Goal: Task Accomplishment & Management: Manage account settings

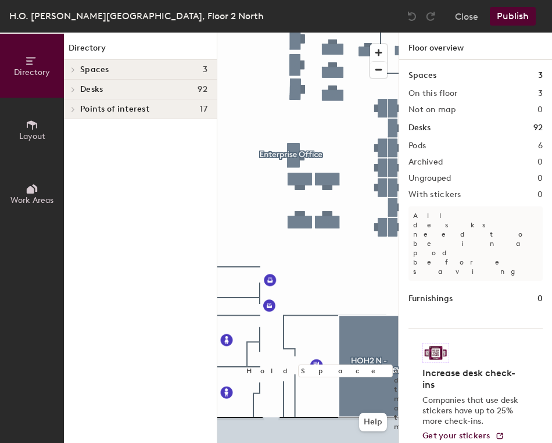
click at [380, 33] on div at bounding box center [307, 33] width 181 height 0
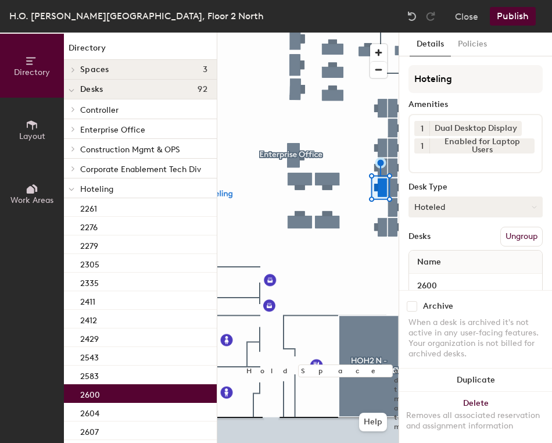
click at [431, 206] on button "Hoteled" at bounding box center [475, 206] width 134 height 21
click at [441, 242] on div "Assigned" at bounding box center [467, 242] width 116 height 17
click at [504, 239] on button "Ungroup" at bounding box center [521, 237] width 42 height 20
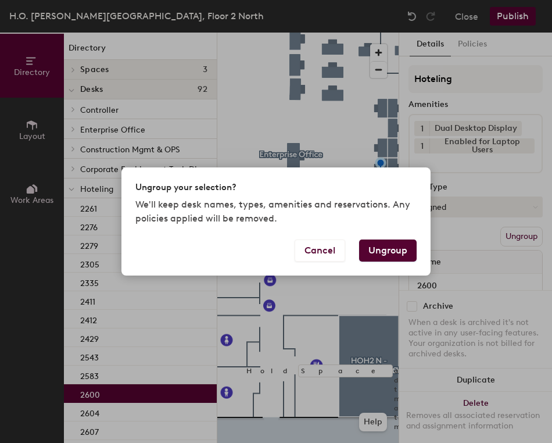
click at [388, 251] on button "Ungroup" at bounding box center [388, 250] width 58 height 22
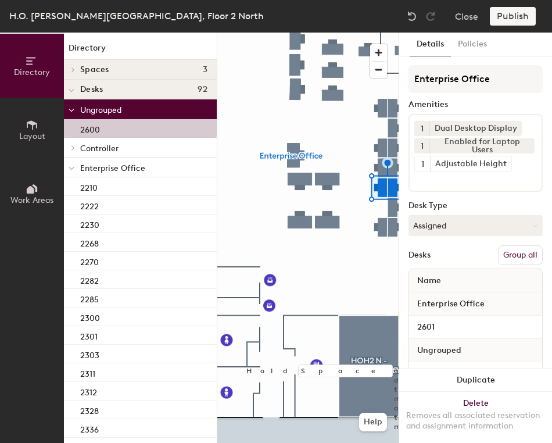
click at [505, 256] on button "Group all" at bounding box center [520, 255] width 45 height 20
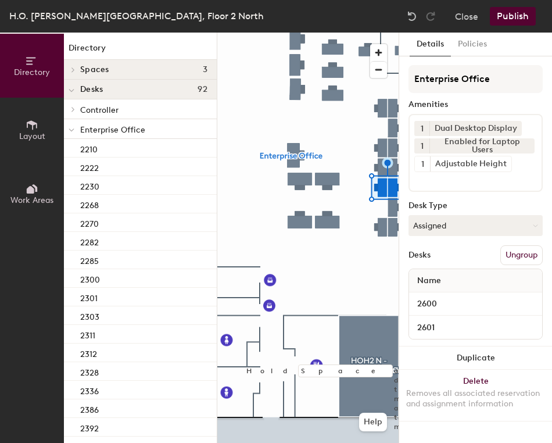
click at [510, 17] on button "Publish" at bounding box center [513, 16] width 46 height 19
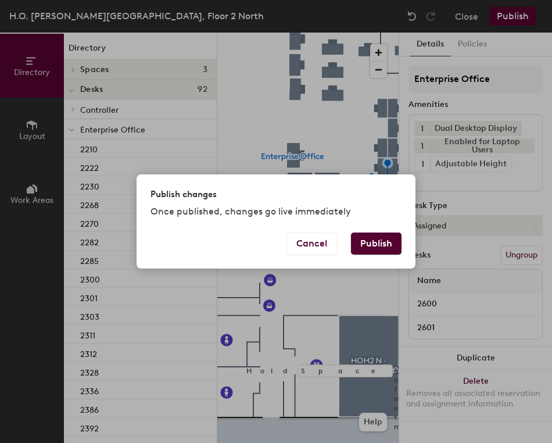
click at [377, 238] on button "Publish" at bounding box center [376, 243] width 51 height 22
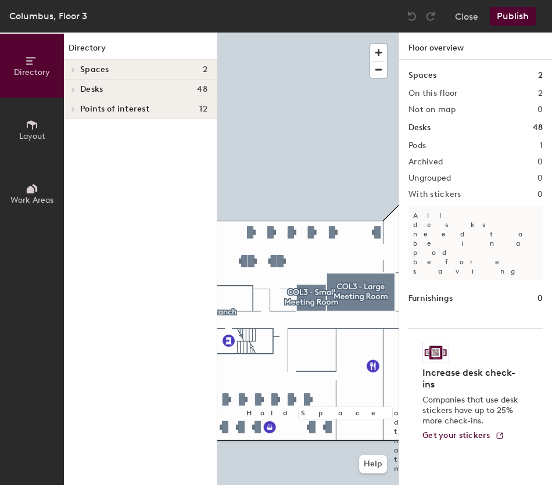
click at [291, 33] on div at bounding box center [307, 33] width 181 height 0
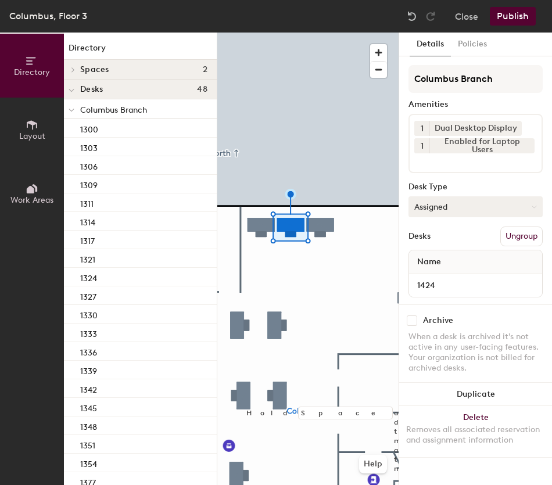
click at [480, 209] on button "Assigned" at bounding box center [475, 206] width 134 height 21
click at [437, 279] on div "Hoteled" at bounding box center [467, 277] width 116 height 17
click at [519, 18] on button "Publish" at bounding box center [513, 16] width 46 height 19
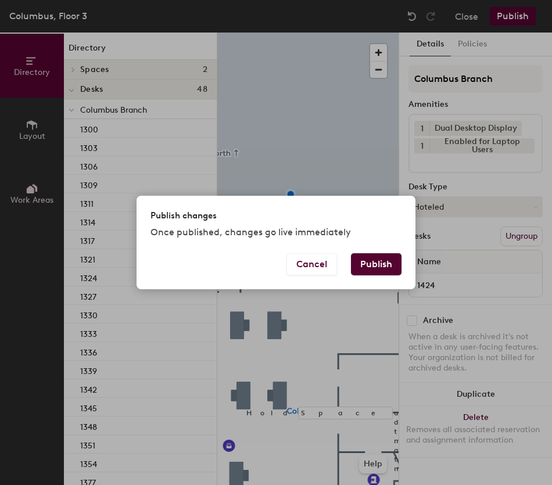
click at [390, 264] on button "Publish" at bounding box center [376, 264] width 51 height 22
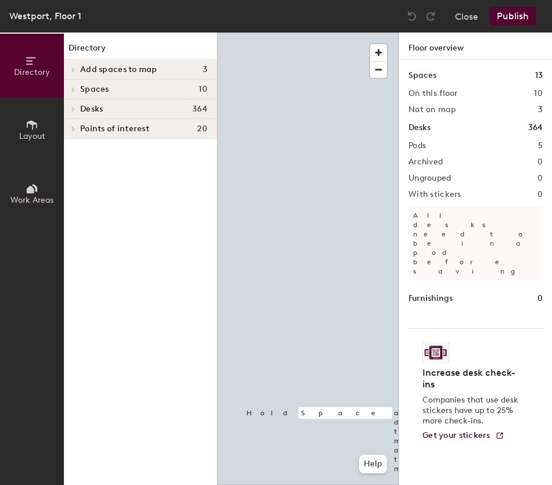
click at [214, 314] on div "Directory Layout Work Areas Directory Add spaces to map 3 WES1W - Small Meeting…" at bounding box center [276, 259] width 552 height 453
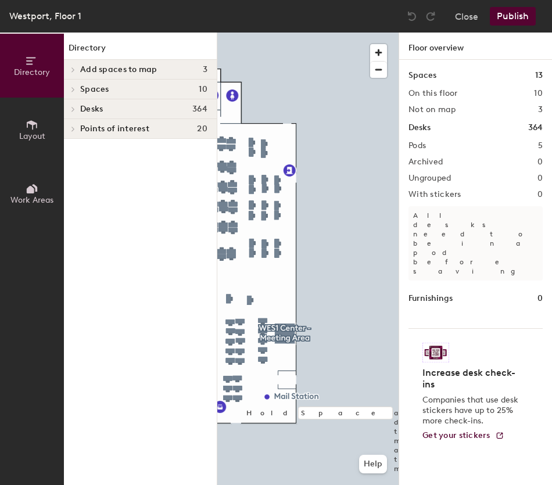
click at [287, 33] on div at bounding box center [307, 33] width 181 height 0
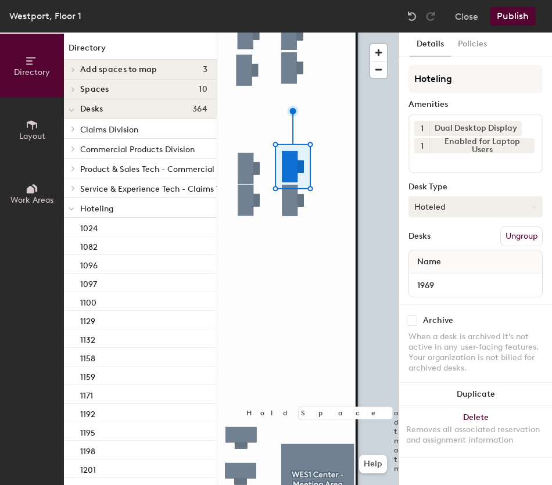
click at [455, 209] on button "Hoteled" at bounding box center [475, 206] width 134 height 21
click at [439, 242] on div "Assigned" at bounding box center [467, 242] width 116 height 17
click at [518, 236] on button "Ungroup" at bounding box center [521, 237] width 42 height 20
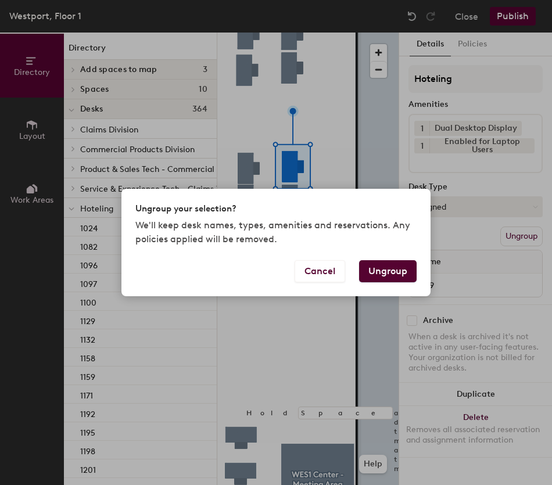
click at [393, 274] on button "Ungroup" at bounding box center [388, 271] width 58 height 22
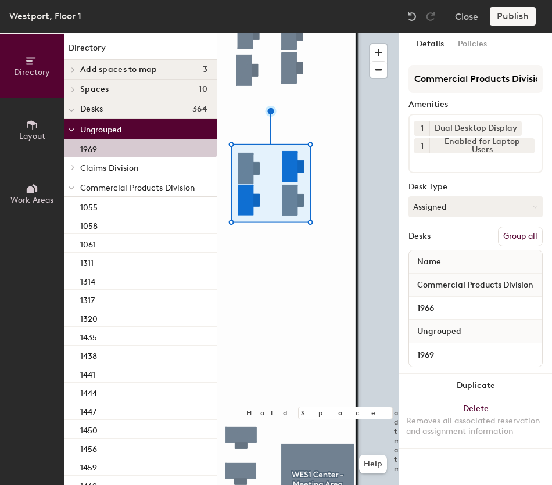
click at [516, 237] on button "Group all" at bounding box center [520, 237] width 45 height 20
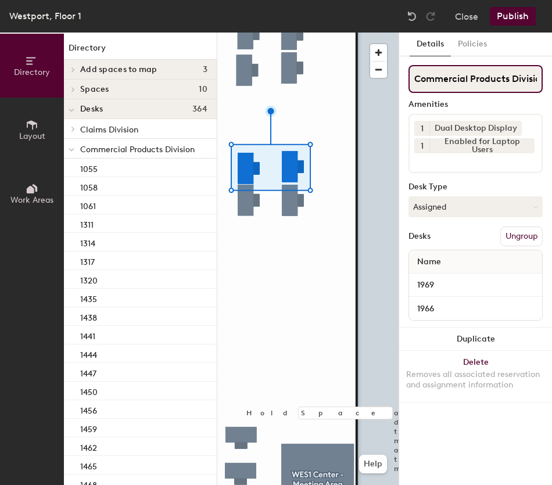
scroll to position [0, 10]
click at [516, 20] on button "Publish" at bounding box center [513, 16] width 46 height 19
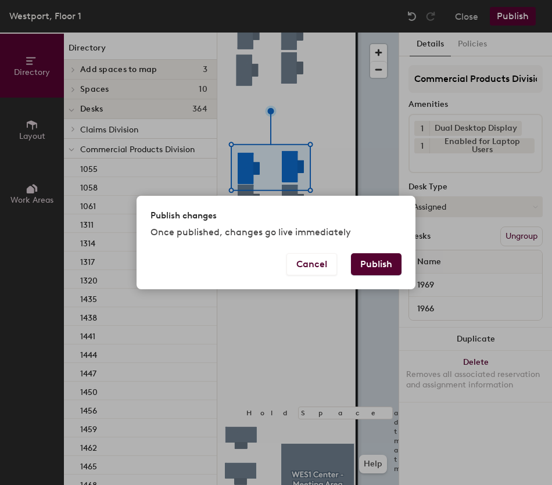
click at [376, 259] on button "Publish" at bounding box center [376, 264] width 51 height 22
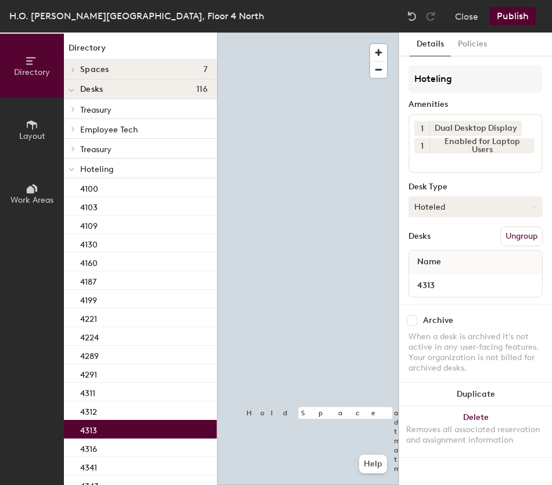
click at [451, 213] on button "Hoteled" at bounding box center [475, 206] width 134 height 21
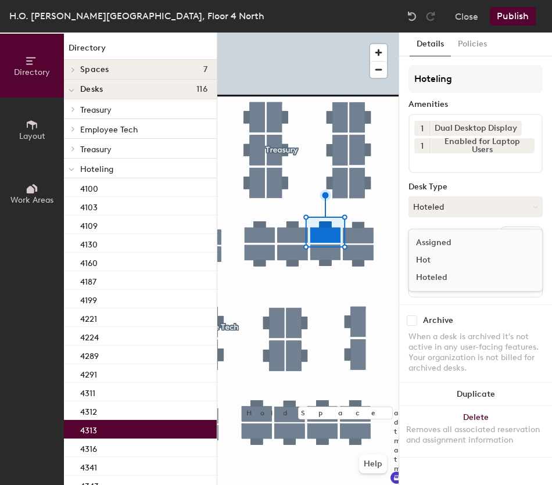
drag, startPoint x: 446, startPoint y: 241, endPoint x: 449, endPoint y: 248, distance: 7.6
click at [446, 244] on div "Assigned" at bounding box center [467, 242] width 116 height 17
click at [509, 239] on button "Ungroup" at bounding box center [521, 237] width 42 height 20
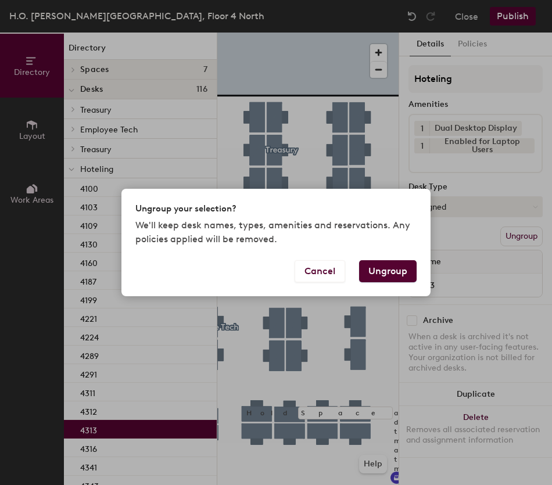
click at [389, 271] on button "Ungroup" at bounding box center [388, 271] width 58 height 22
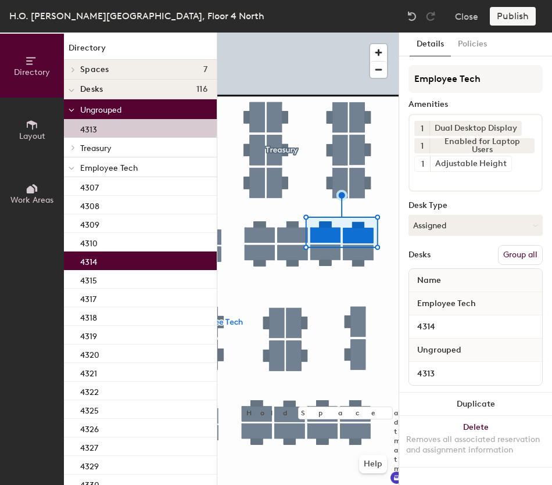
click at [515, 257] on button "Group all" at bounding box center [520, 255] width 45 height 20
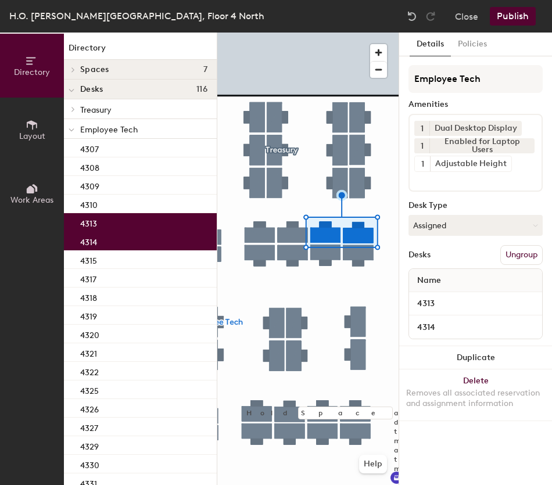
click at [512, 16] on button "Publish" at bounding box center [513, 16] width 46 height 19
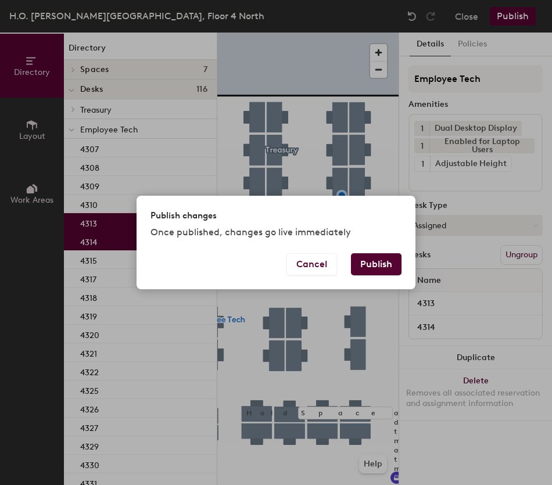
click at [376, 261] on button "Publish" at bounding box center [376, 264] width 51 height 22
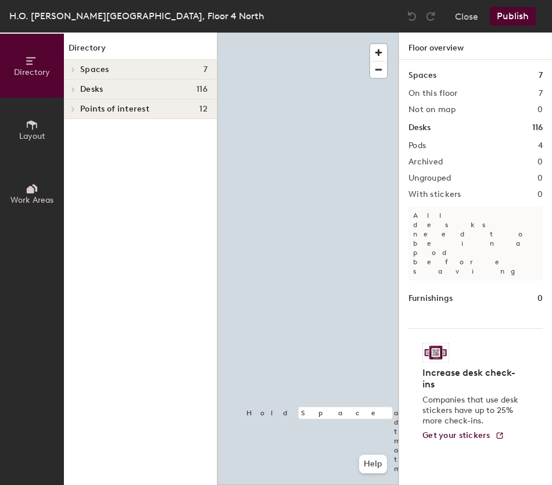
click at [286, 33] on div at bounding box center [307, 33] width 181 height 0
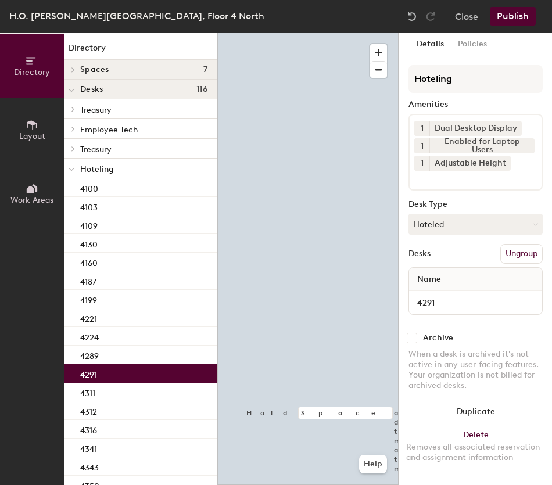
drag, startPoint x: 454, startPoint y: 234, endPoint x: 455, endPoint y: 239, distance: 6.1
click at [455, 239] on div "Hoteling Amenities 1 Dual Desktop Display 1 Enabled for Laptop Users 1 Adjustab…" at bounding box center [475, 193] width 134 height 257
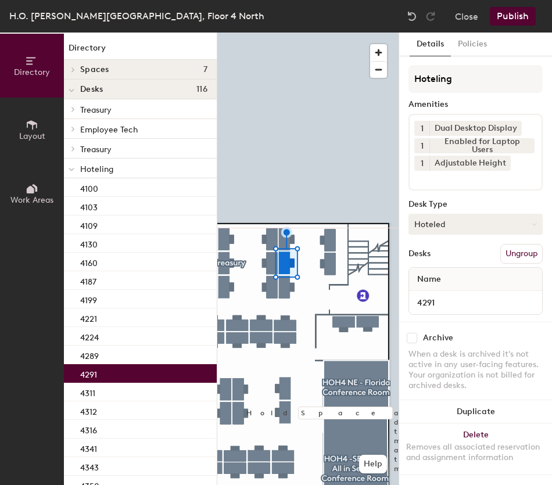
click at [458, 225] on button "Hoteled" at bounding box center [475, 224] width 134 height 21
click at [453, 260] on div "Assigned" at bounding box center [467, 260] width 116 height 17
click at [508, 253] on button "Ungroup" at bounding box center [521, 254] width 42 height 20
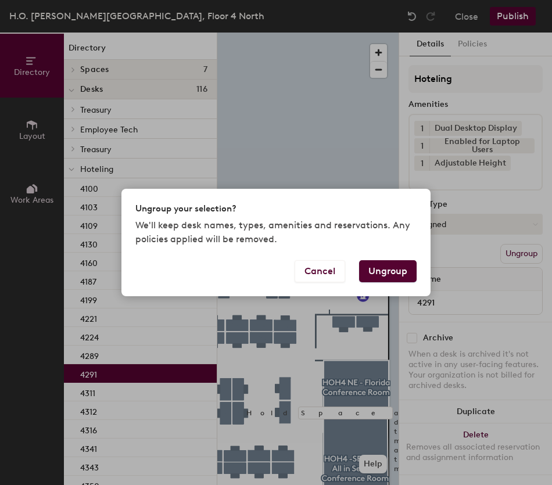
click at [390, 271] on button "Ungroup" at bounding box center [388, 271] width 58 height 22
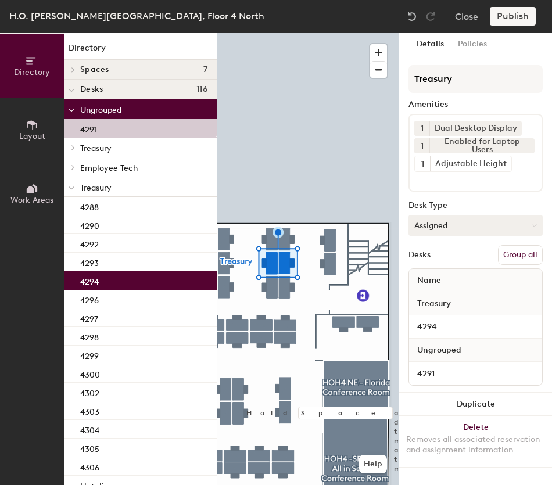
click at [526, 256] on button "Group all" at bounding box center [520, 255] width 45 height 20
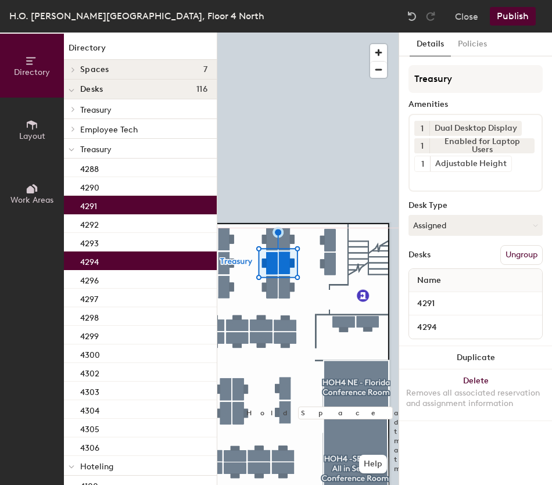
click at [510, 21] on button "Publish" at bounding box center [513, 16] width 46 height 19
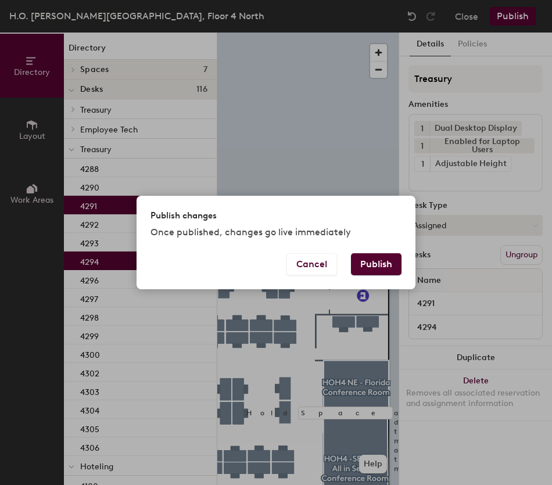
click at [375, 257] on button "Publish" at bounding box center [376, 264] width 51 height 22
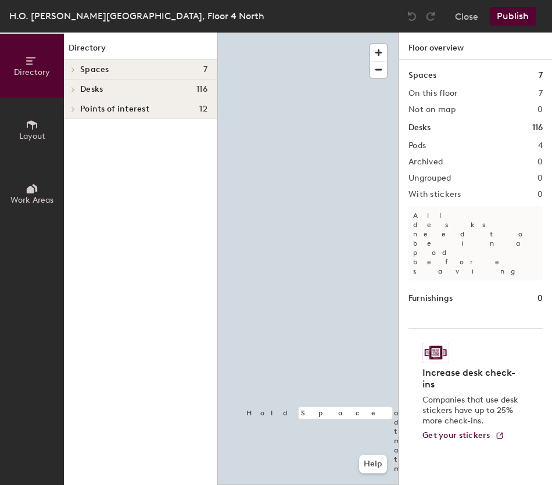
click at [330, 33] on div at bounding box center [307, 33] width 181 height 0
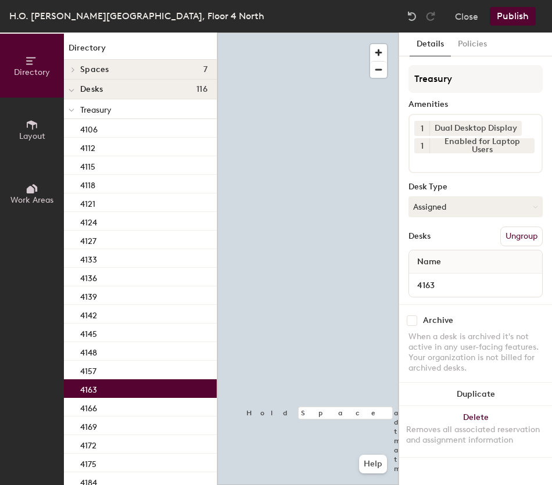
drag, startPoint x: 440, startPoint y: 212, endPoint x: 442, endPoint y: 227, distance: 14.6
click at [440, 212] on button "Assigned" at bounding box center [475, 206] width 134 height 21
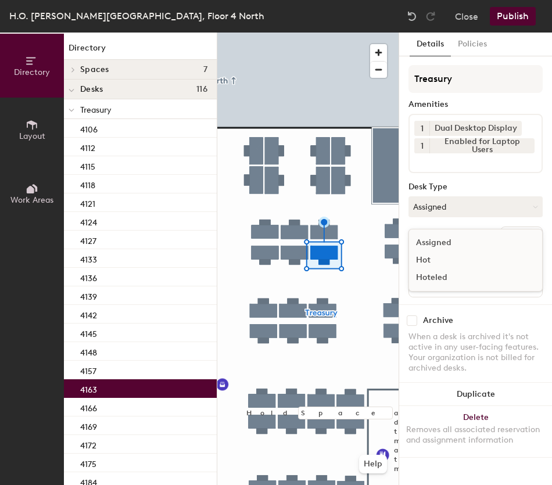
click at [442, 275] on div "Hoteled" at bounding box center [467, 277] width 116 height 17
click at [513, 237] on button "Ungroup" at bounding box center [521, 237] width 42 height 20
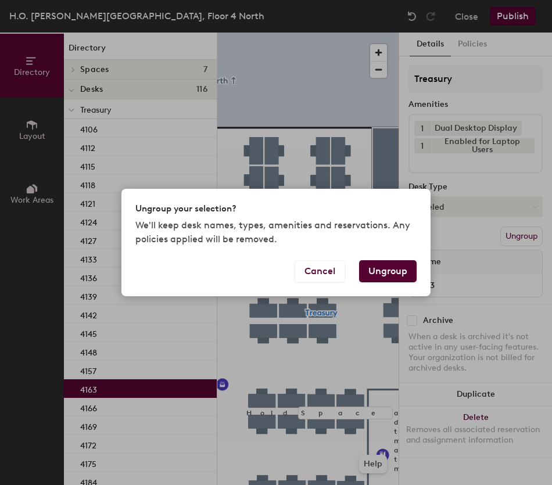
click at [387, 270] on button "Ungroup" at bounding box center [388, 271] width 58 height 22
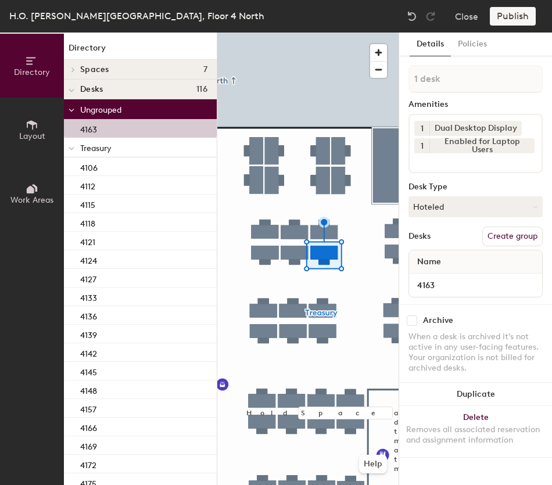
click at [73, 150] on icon at bounding box center [72, 148] width 6 height 5
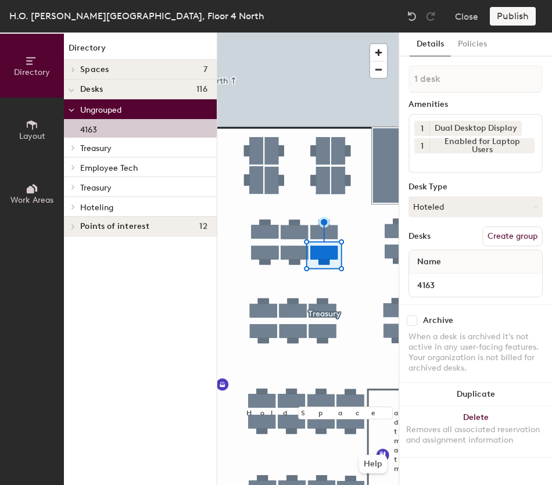
click at [74, 211] on div at bounding box center [71, 206] width 15 height 19
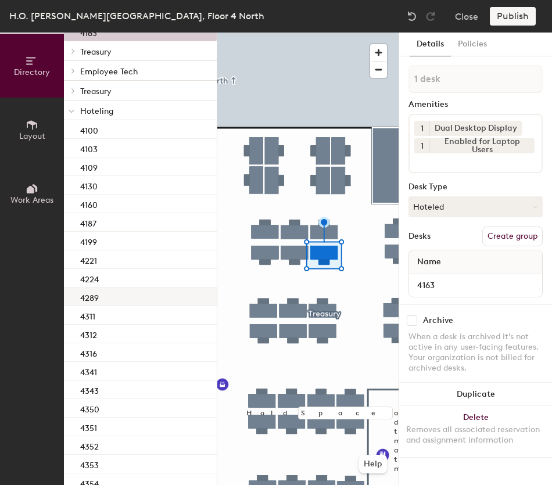
scroll to position [116, 0]
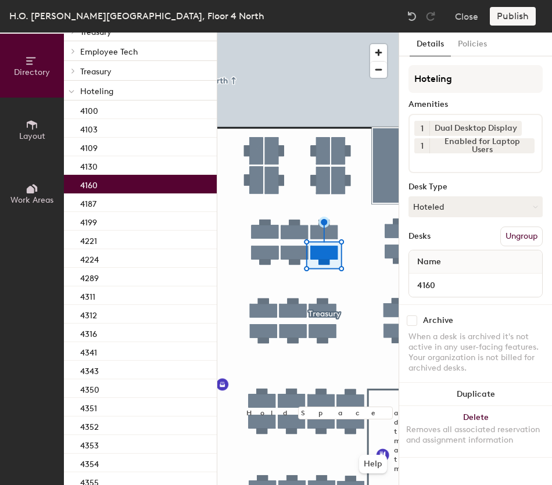
click at [132, 192] on div "4160" at bounding box center [140, 184] width 153 height 19
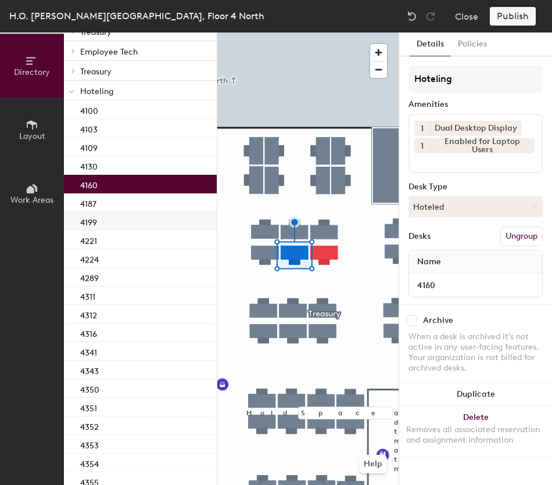
click at [332, 33] on div at bounding box center [307, 33] width 181 height 0
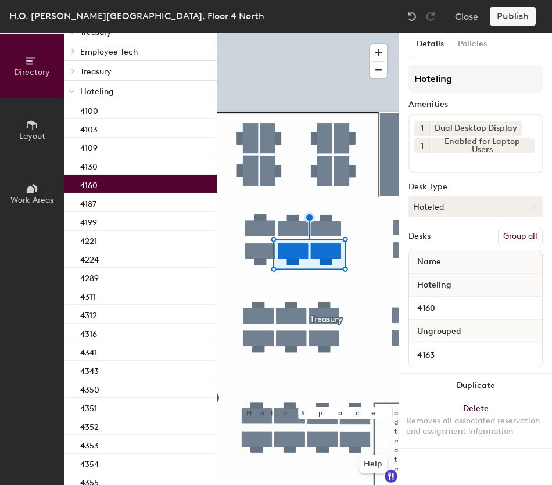
drag, startPoint x: 518, startPoint y: 242, endPoint x: 513, endPoint y: 225, distance: 17.5
click at [518, 240] on button "Group all" at bounding box center [520, 237] width 45 height 20
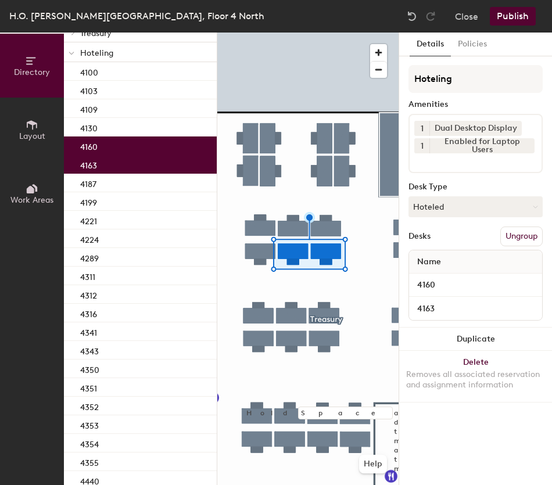
click at [511, 23] on button "Publish" at bounding box center [513, 16] width 46 height 19
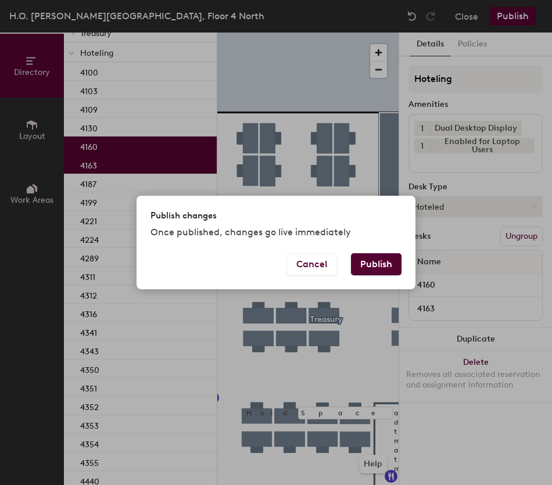
drag, startPoint x: 394, startPoint y: 256, endPoint x: 358, endPoint y: 281, distance: 43.4
click at [393, 256] on button "Publish" at bounding box center [376, 264] width 51 height 22
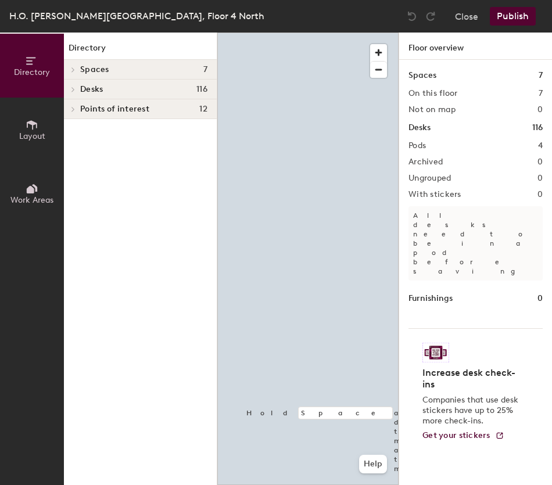
click at [303, 33] on div at bounding box center [307, 33] width 181 height 0
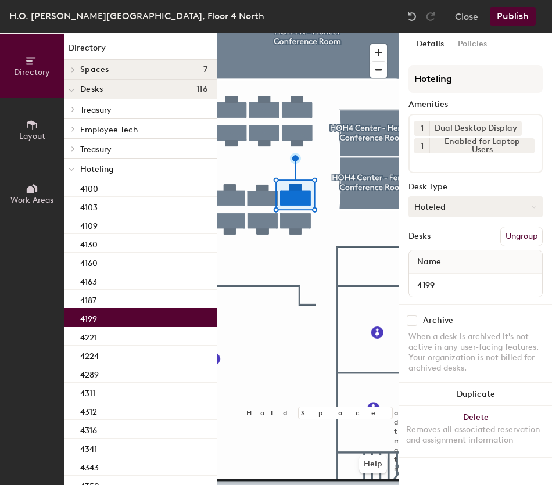
click at [455, 213] on button "Hoteled" at bounding box center [475, 206] width 134 height 21
click at [449, 237] on div "Assigned" at bounding box center [467, 242] width 116 height 17
click at [521, 236] on button "Ungroup" at bounding box center [521, 237] width 42 height 20
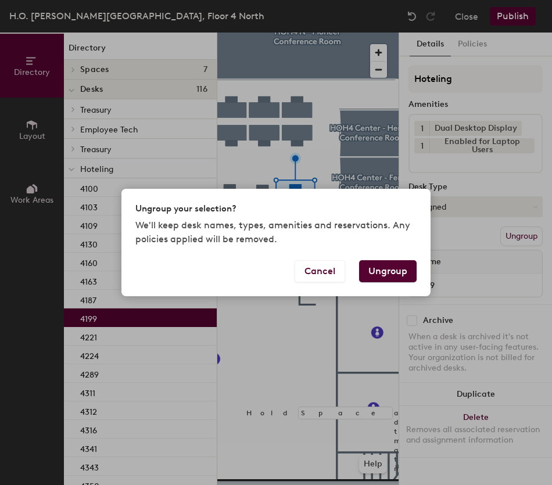
click at [373, 269] on button "Ungroup" at bounding box center [388, 271] width 58 height 22
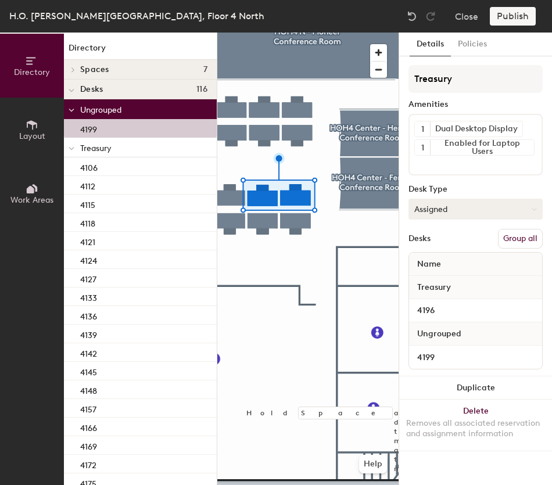
click at [522, 238] on button "Group all" at bounding box center [520, 239] width 45 height 20
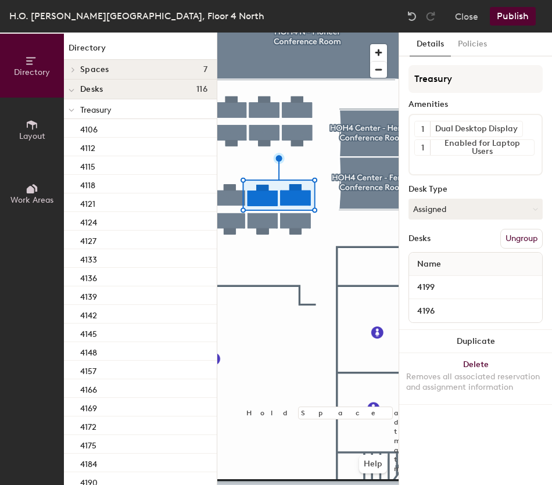
click at [505, 19] on button "Publish" at bounding box center [513, 16] width 46 height 19
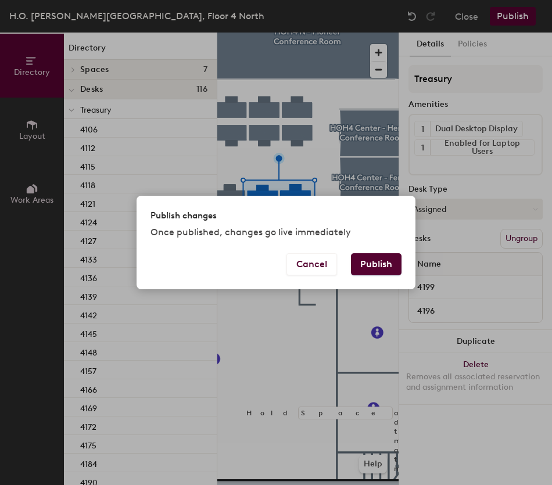
click at [368, 264] on button "Publish" at bounding box center [376, 264] width 51 height 22
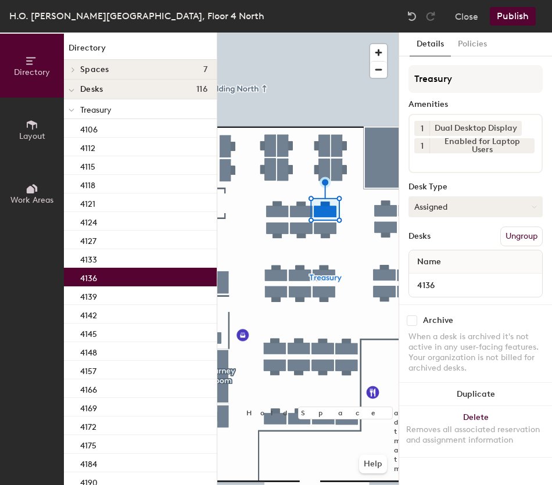
click at [451, 214] on button "Assigned" at bounding box center [475, 206] width 134 height 21
drag, startPoint x: 452, startPoint y: 270, endPoint x: 453, endPoint y: 277, distance: 7.6
click at [451, 276] on ul "Assigned Hot Hoteled" at bounding box center [467, 260] width 116 height 52
click at [473, 210] on button "Assigned" at bounding box center [475, 206] width 134 height 21
click at [461, 277] on div "Hoteled" at bounding box center [467, 277] width 116 height 17
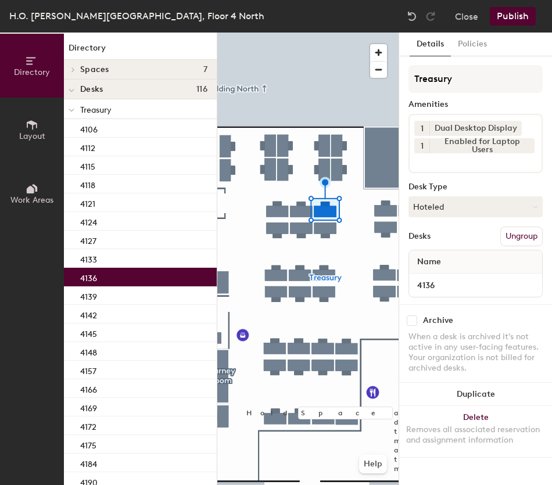
click at [534, 236] on button "Ungroup" at bounding box center [521, 237] width 42 height 20
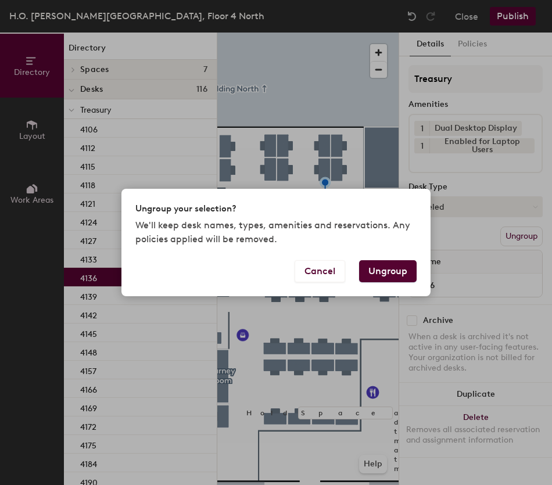
click at [393, 268] on button "Ungroup" at bounding box center [388, 271] width 58 height 22
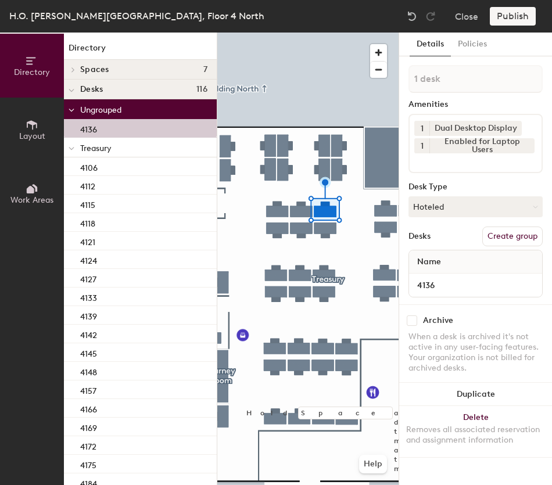
click at [74, 145] on div at bounding box center [71, 147] width 15 height 19
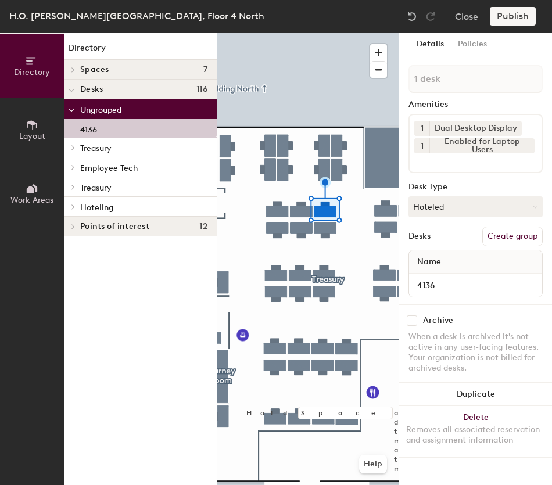
click at [78, 209] on div at bounding box center [72, 207] width 13 height 6
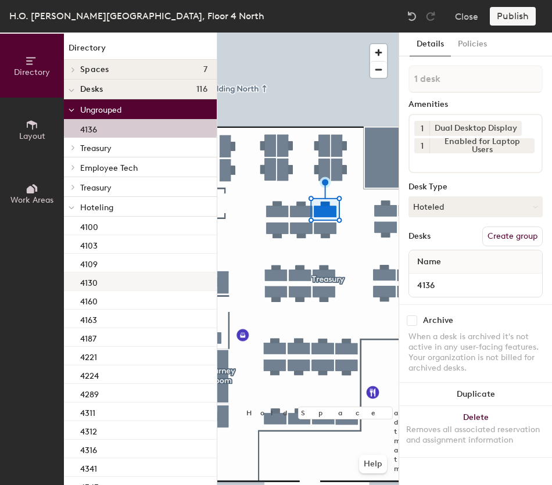
click at [158, 285] on div "4130" at bounding box center [140, 281] width 153 height 19
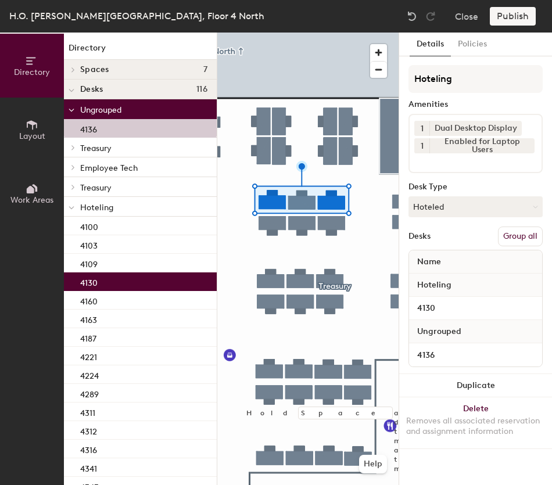
click at [519, 238] on button "Group all" at bounding box center [520, 237] width 45 height 20
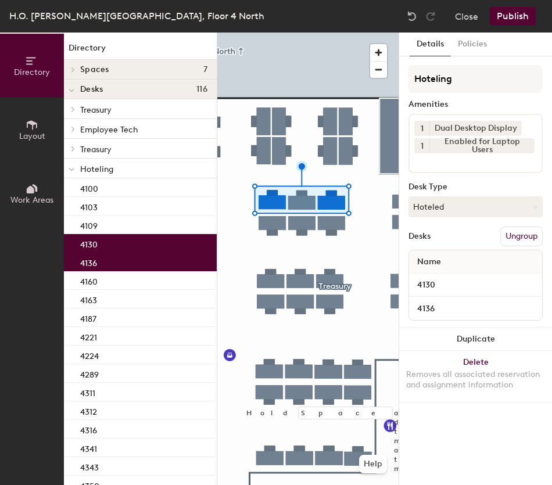
click at [515, 18] on button "Publish" at bounding box center [513, 16] width 46 height 19
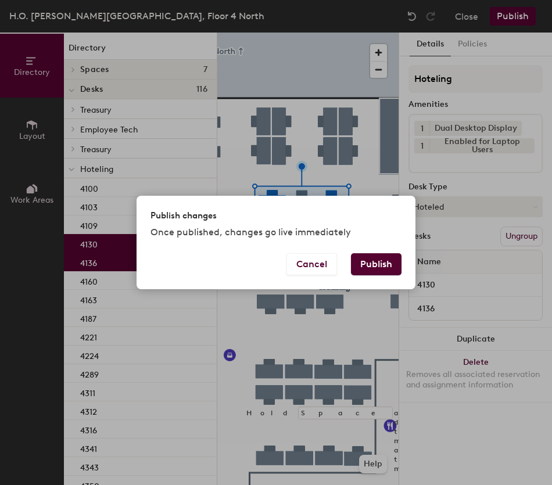
click at [372, 268] on button "Publish" at bounding box center [376, 264] width 51 height 22
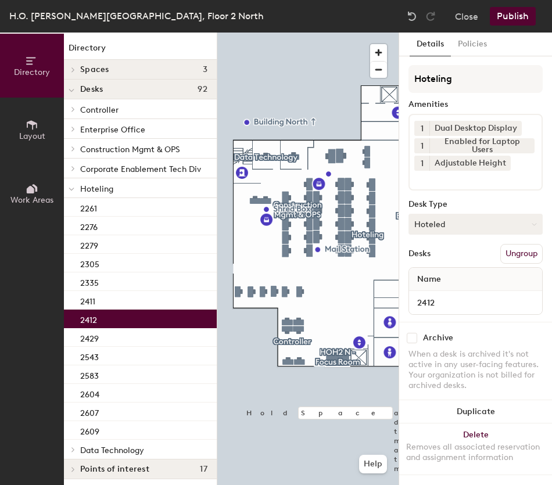
click at [458, 217] on button "Hoteled" at bounding box center [475, 224] width 134 height 21
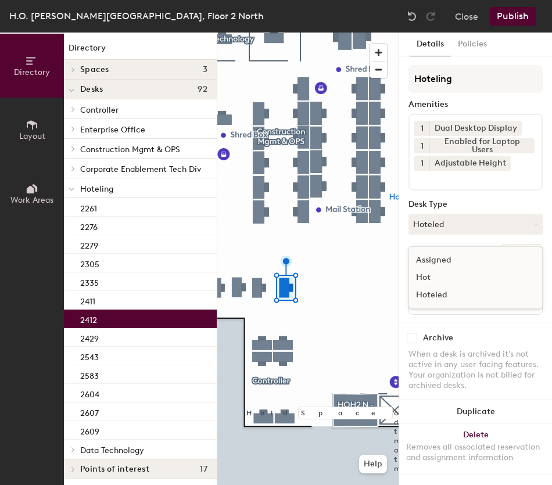
click at [447, 261] on div "Assigned" at bounding box center [467, 260] width 116 height 17
click at [518, 247] on button "Ungroup" at bounding box center [521, 254] width 42 height 20
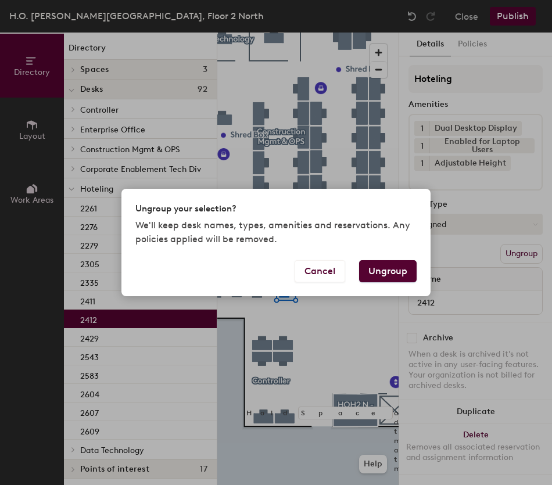
click at [372, 272] on button "Ungroup" at bounding box center [388, 271] width 58 height 22
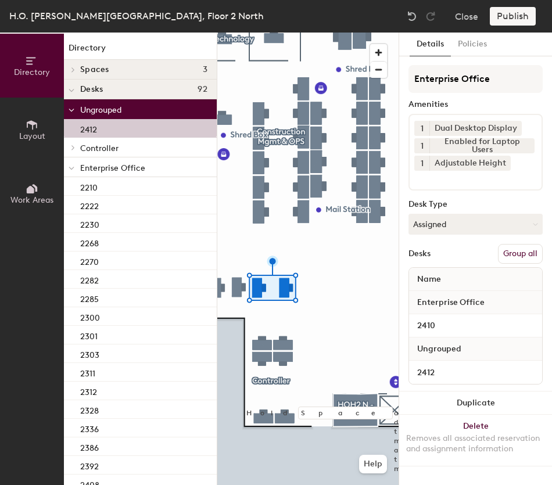
click at [508, 253] on button "Group all" at bounding box center [520, 254] width 45 height 20
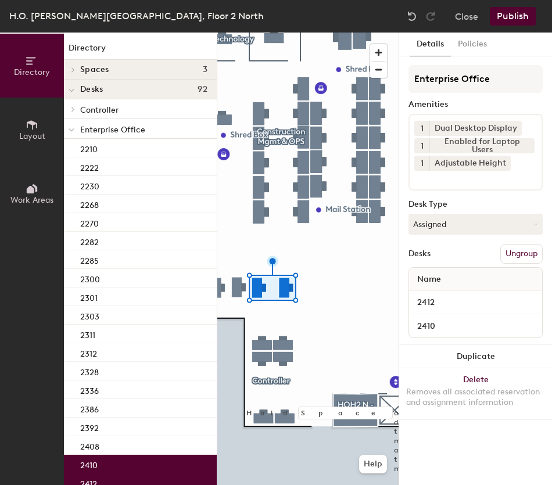
click at [516, 17] on button "Publish" at bounding box center [513, 16] width 46 height 19
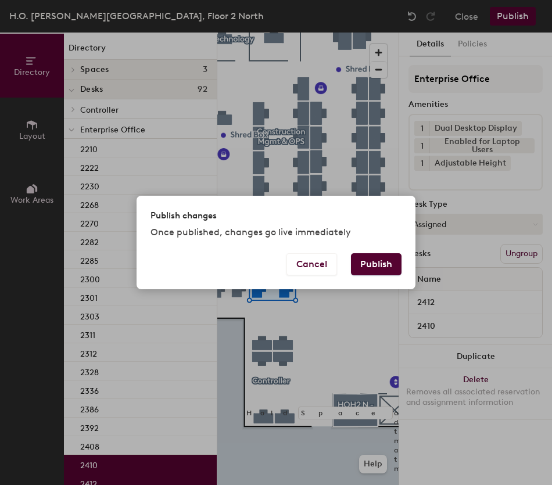
click at [372, 270] on button "Publish" at bounding box center [376, 264] width 51 height 22
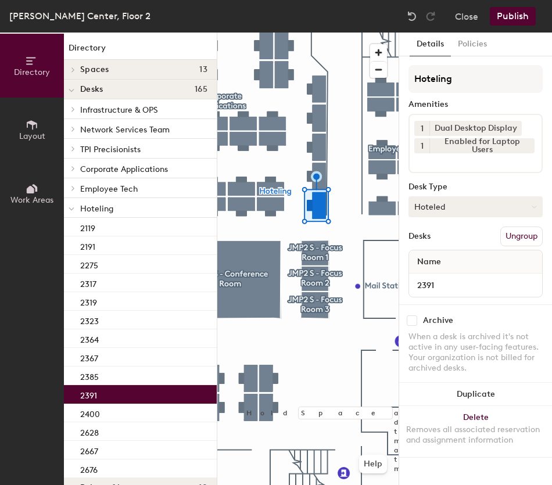
click at [442, 213] on button "Hoteled" at bounding box center [475, 206] width 134 height 21
click at [451, 240] on div "Assigned" at bounding box center [467, 242] width 116 height 17
click at [509, 236] on button "Ungroup" at bounding box center [521, 237] width 42 height 20
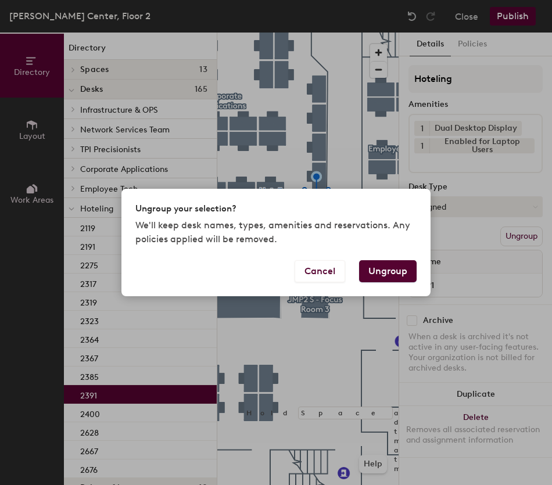
click at [394, 267] on button "Ungroup" at bounding box center [388, 271] width 58 height 22
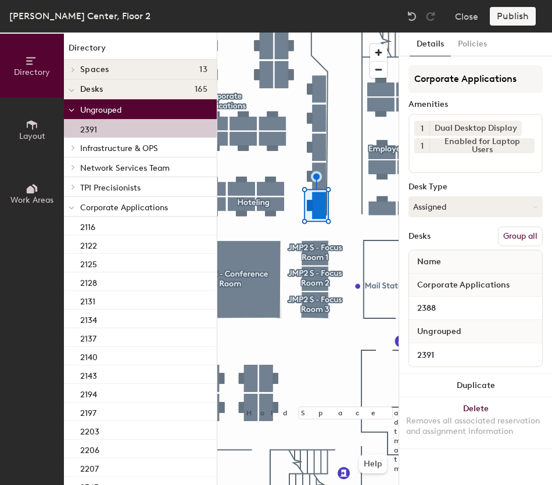
click at [504, 235] on button "Group all" at bounding box center [520, 237] width 45 height 20
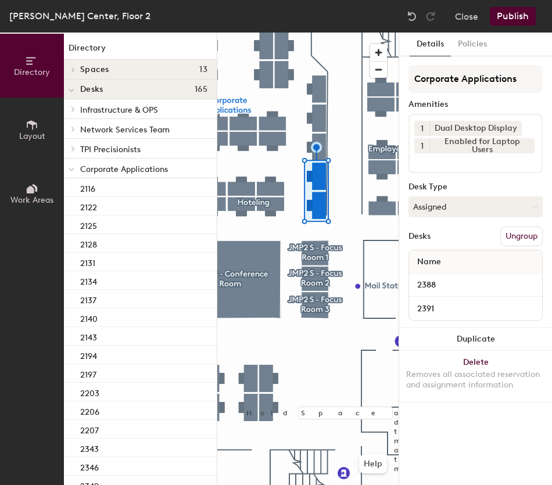
click at [502, 15] on button "Publish" at bounding box center [513, 16] width 46 height 19
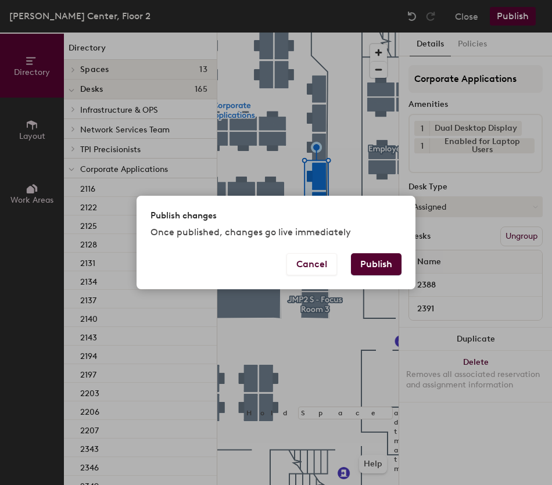
drag, startPoint x: 376, startPoint y: 259, endPoint x: 376, endPoint y: 268, distance: 8.7
click at [376, 262] on button "Publish" at bounding box center [376, 264] width 51 height 22
